Goal: Find specific page/section: Find specific page/section

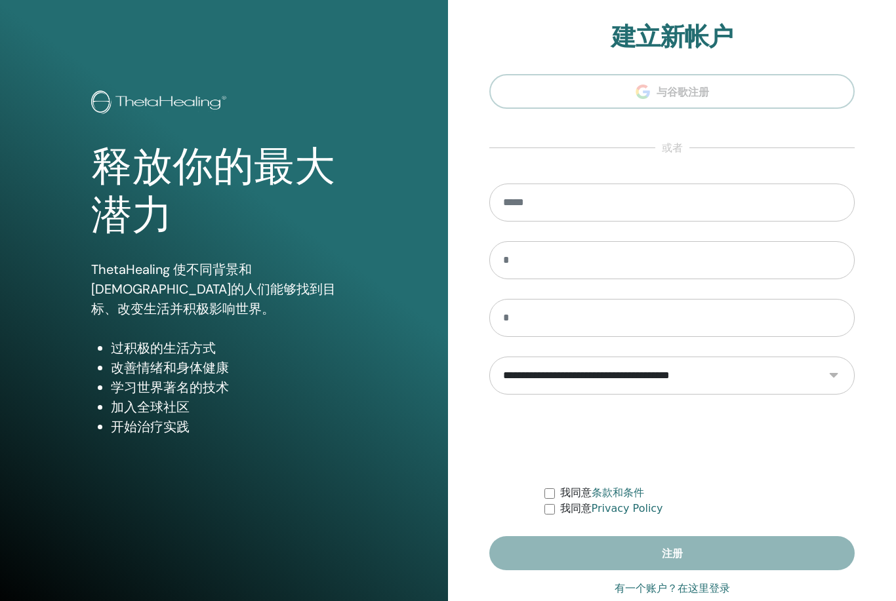
click at [563, 207] on input "email" at bounding box center [671, 203] width 365 height 38
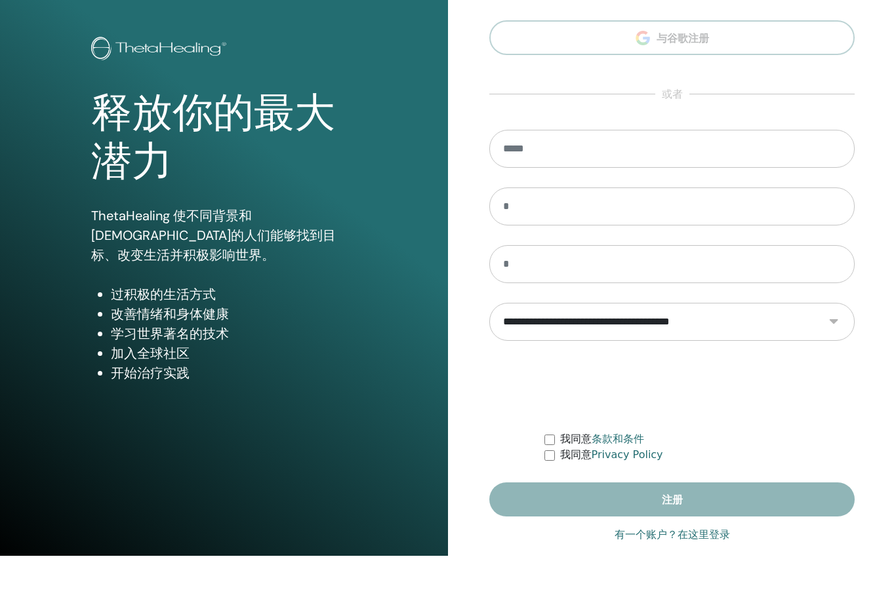
scroll to position [28, 0]
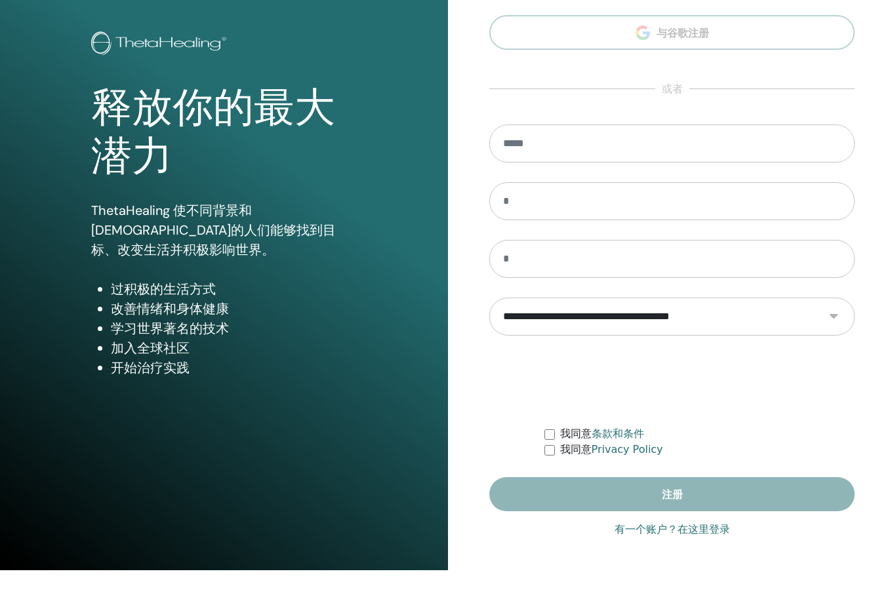
click at [711, 553] on link "有一个账户？在这里登录" at bounding box center [671, 561] width 115 height 16
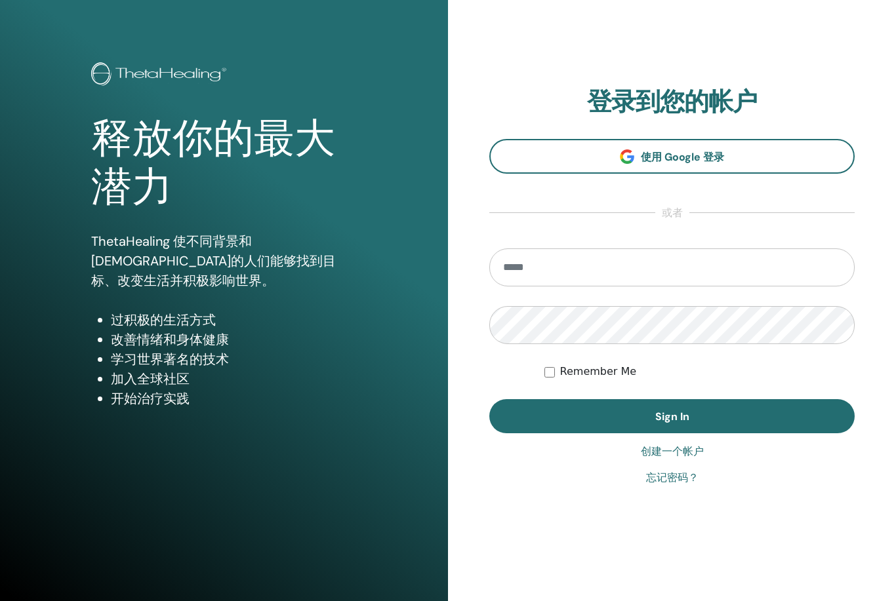
scroll to position [22, 0]
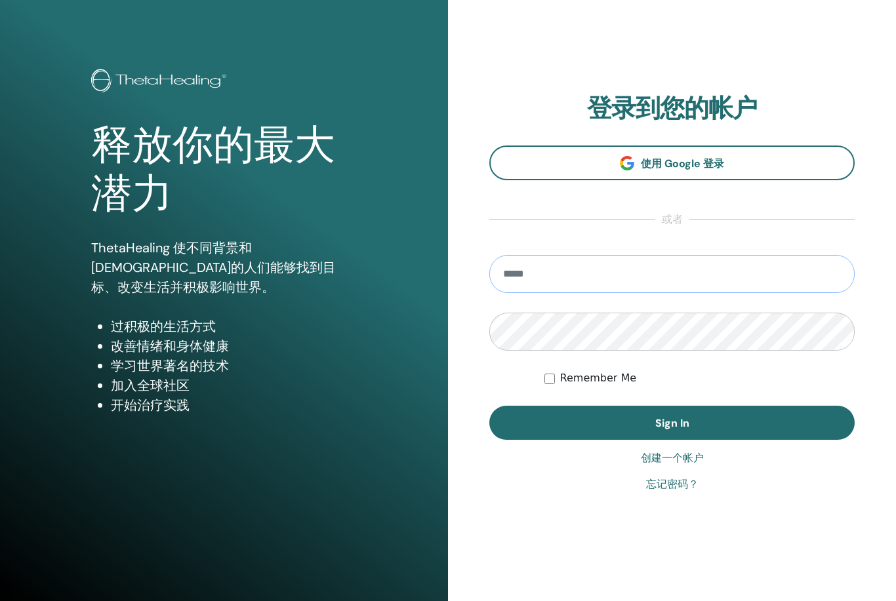
click at [716, 267] on input "email" at bounding box center [671, 274] width 365 height 38
type input "**********"
click at [671, 423] on button "Sign In" at bounding box center [671, 423] width 365 height 34
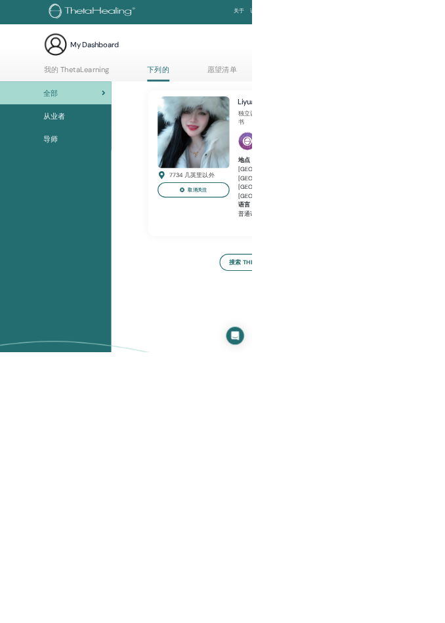
click at [106, 199] on span "从业者" at bounding box center [95, 205] width 39 height 20
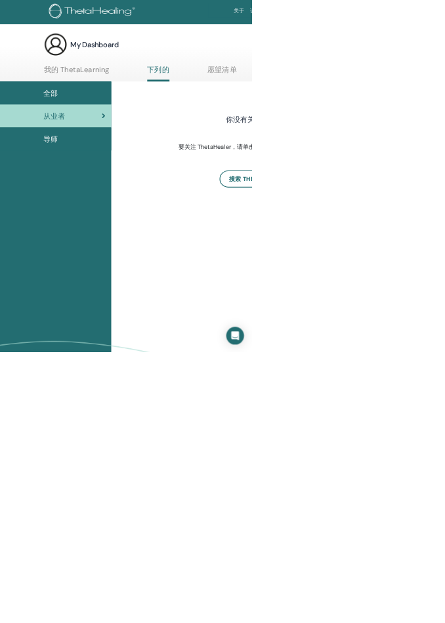
click at [108, 161] on div "全部" at bounding box center [98, 165] width 176 height 20
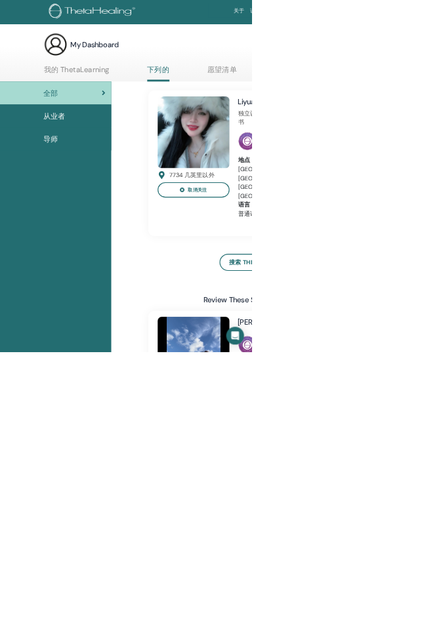
click at [159, 115] on link "我的 ThetaLearning" at bounding box center [134, 128] width 115 height 26
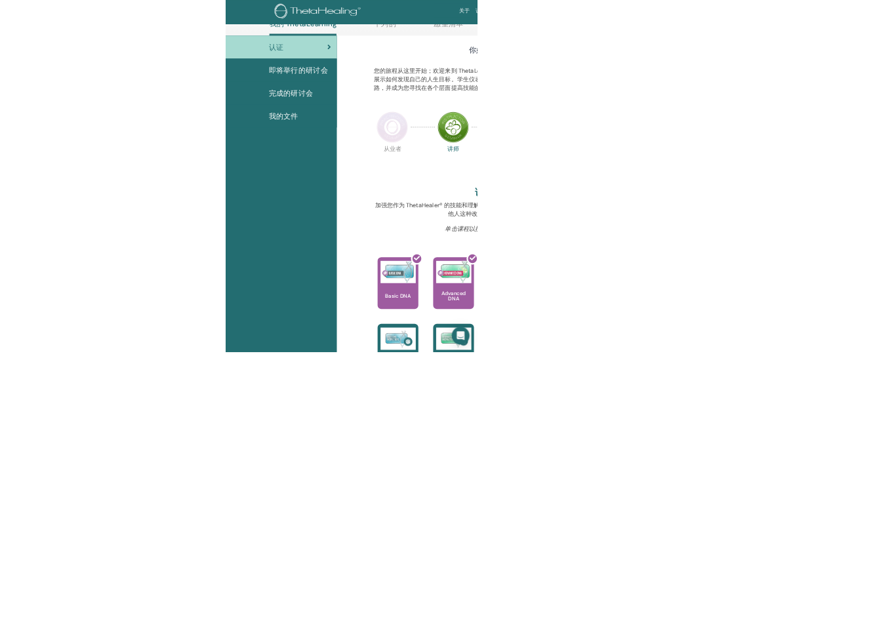
scroll to position [401, 0]
